Goal: Task Accomplishment & Management: Complete application form

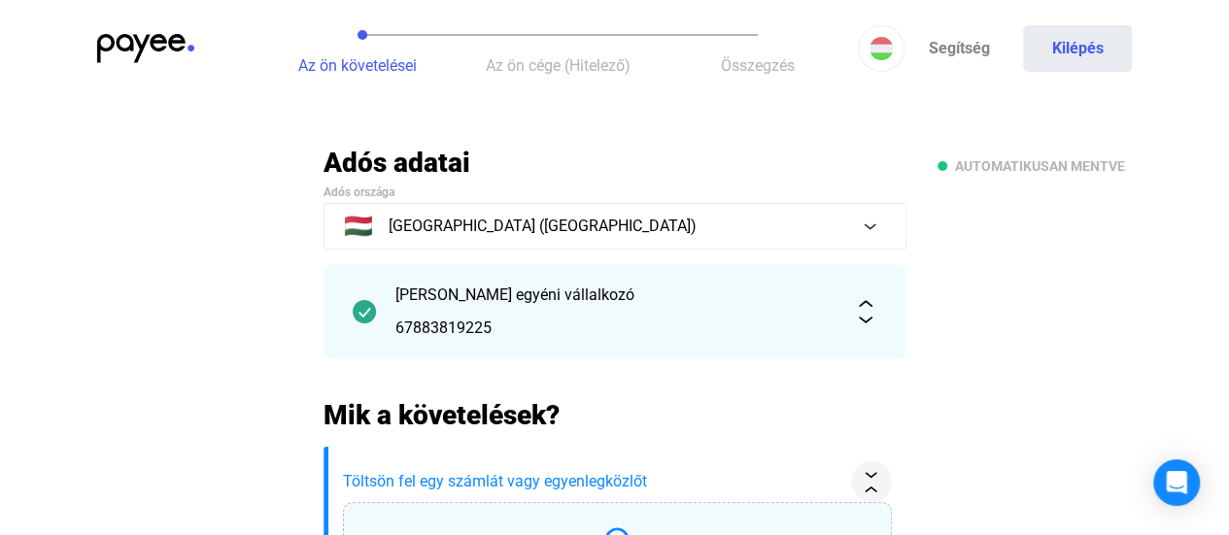
click at [321, 61] on span "Az ön követelései" at bounding box center [357, 65] width 119 height 18
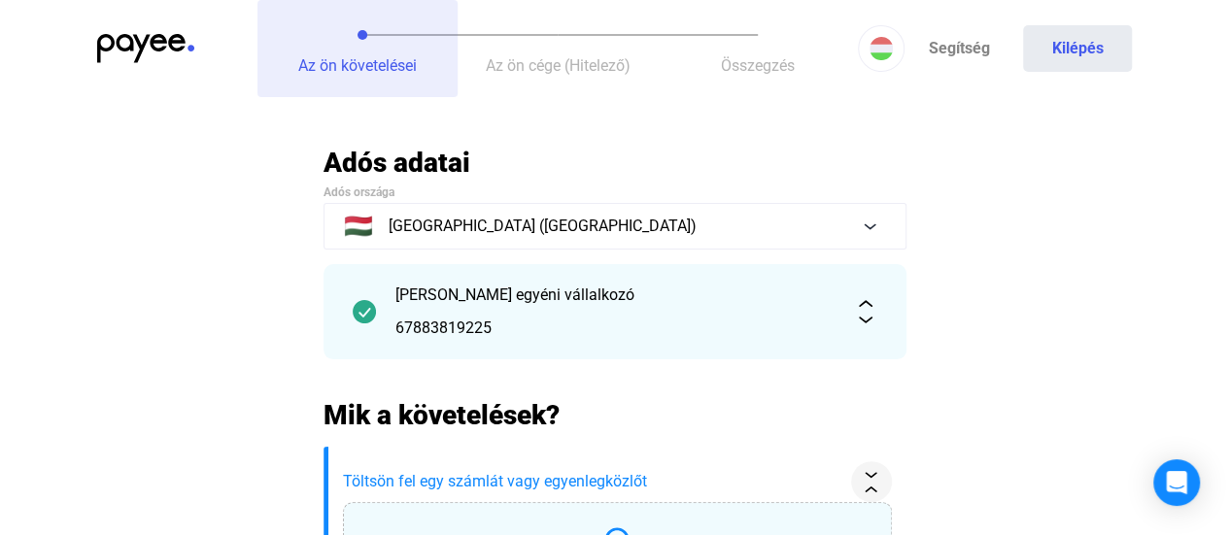
click at [355, 63] on span "Az ön követelései" at bounding box center [357, 65] width 119 height 18
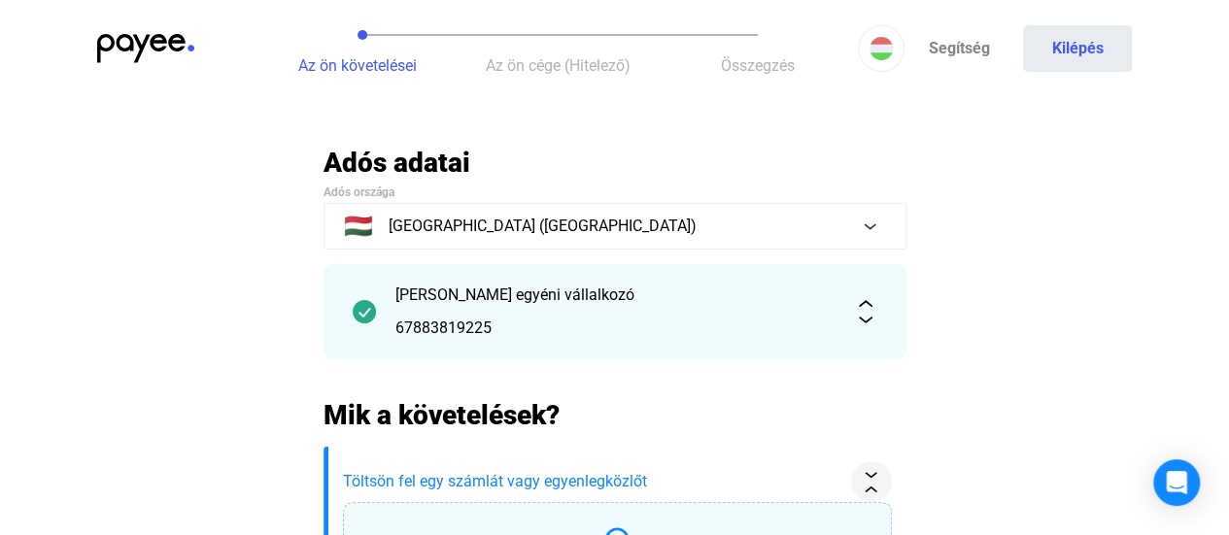
click at [167, 47] on img at bounding box center [145, 48] width 97 height 29
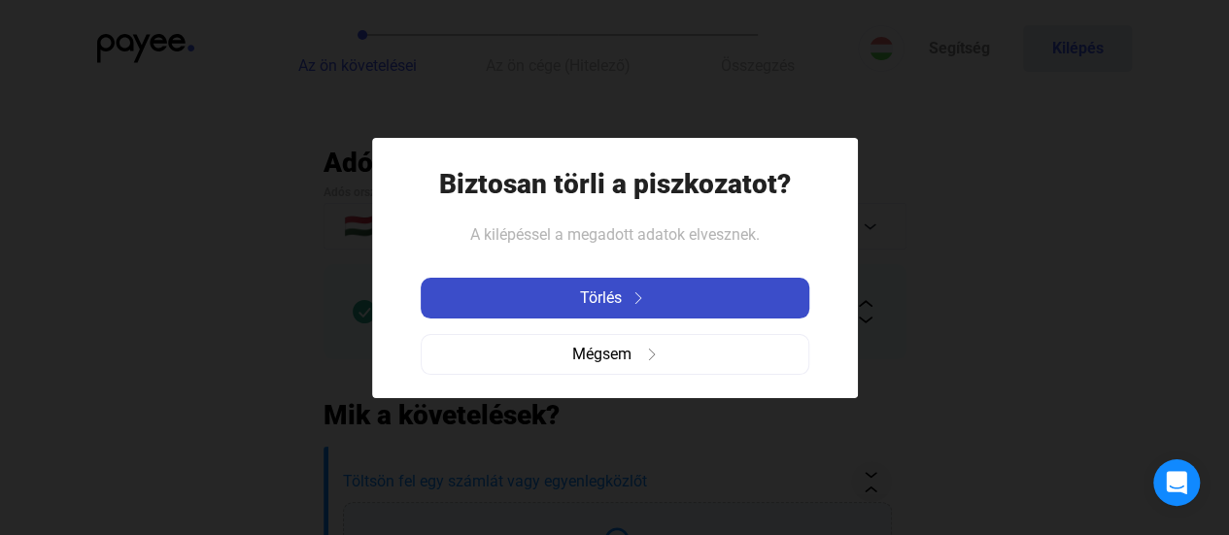
click at [631, 306] on div "Törlés" at bounding box center [614, 298] width 377 height 23
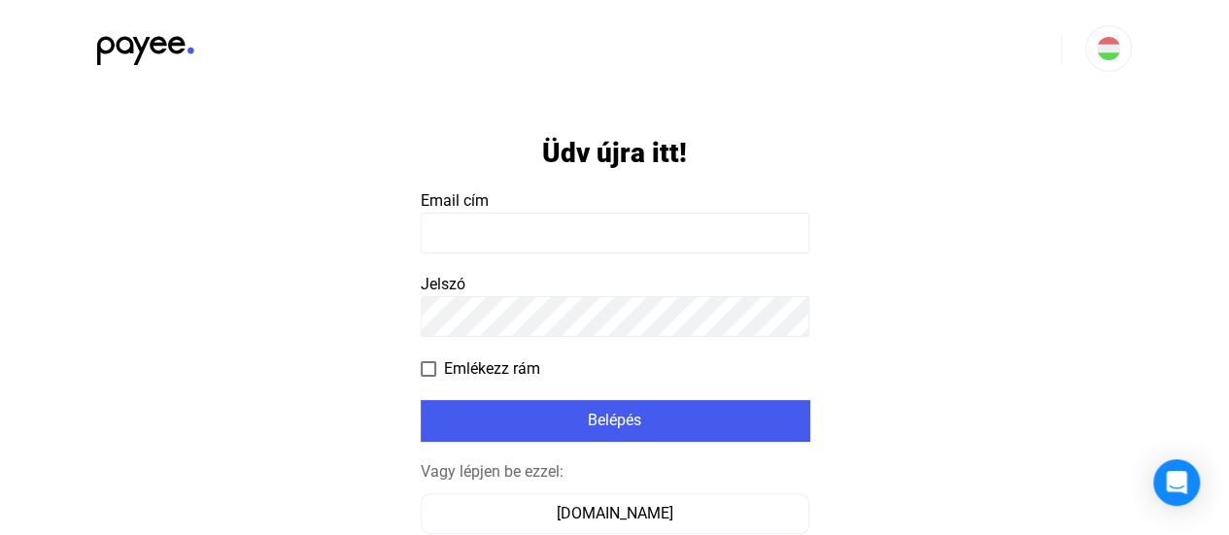
click at [557, 217] on input at bounding box center [615, 233] width 389 height 41
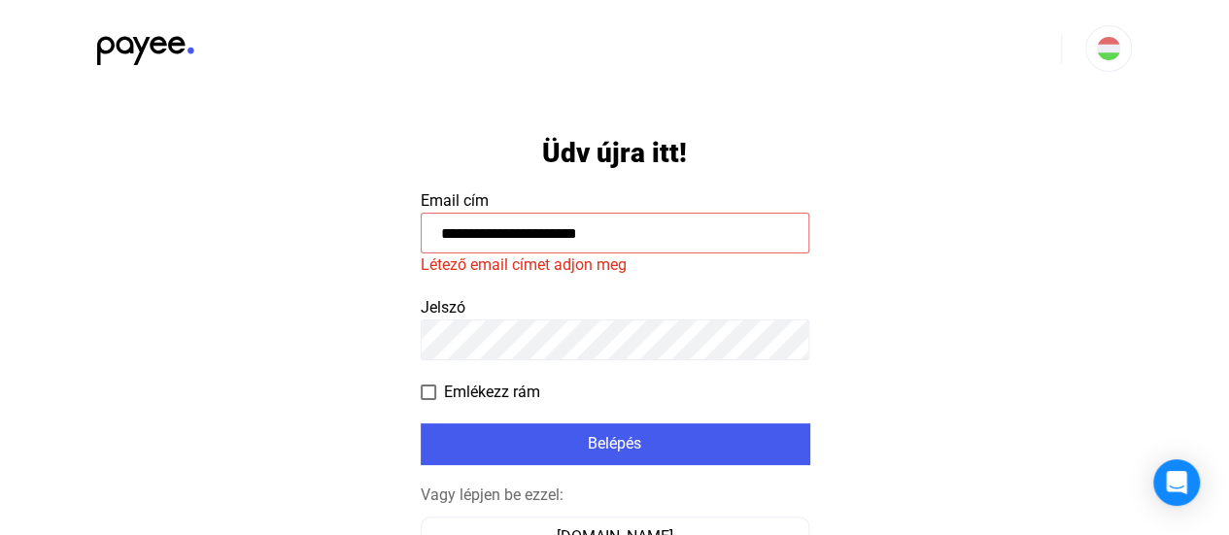
type input "**********"
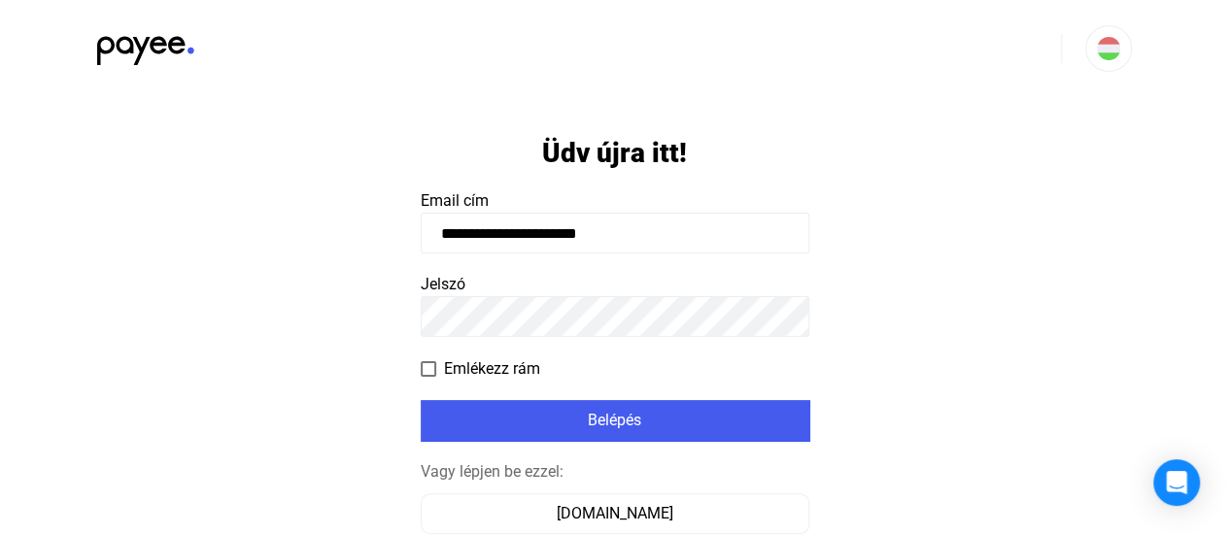
click input "submit" at bounding box center [0, 0] width 0 height 0
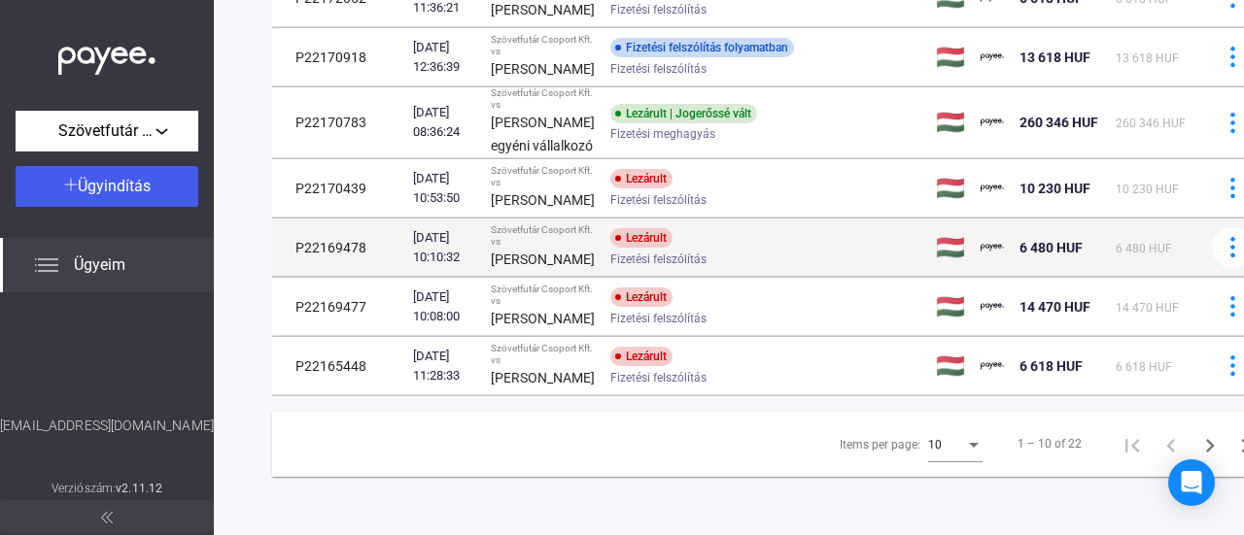
scroll to position [680, 0]
